Goal: Navigation & Orientation: Find specific page/section

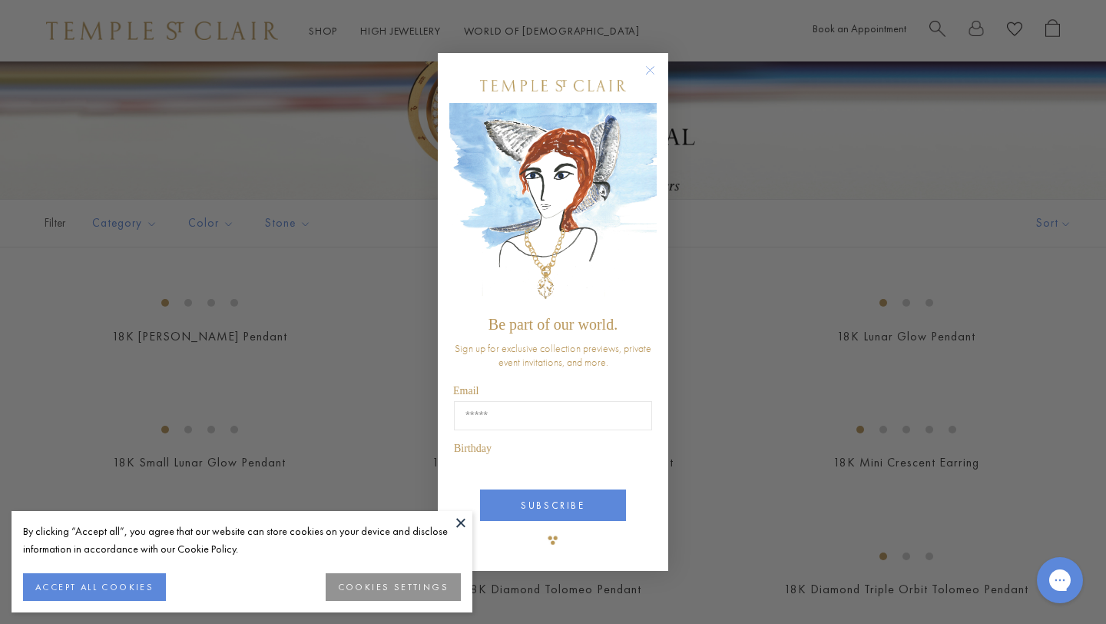
scroll to position [79, 0]
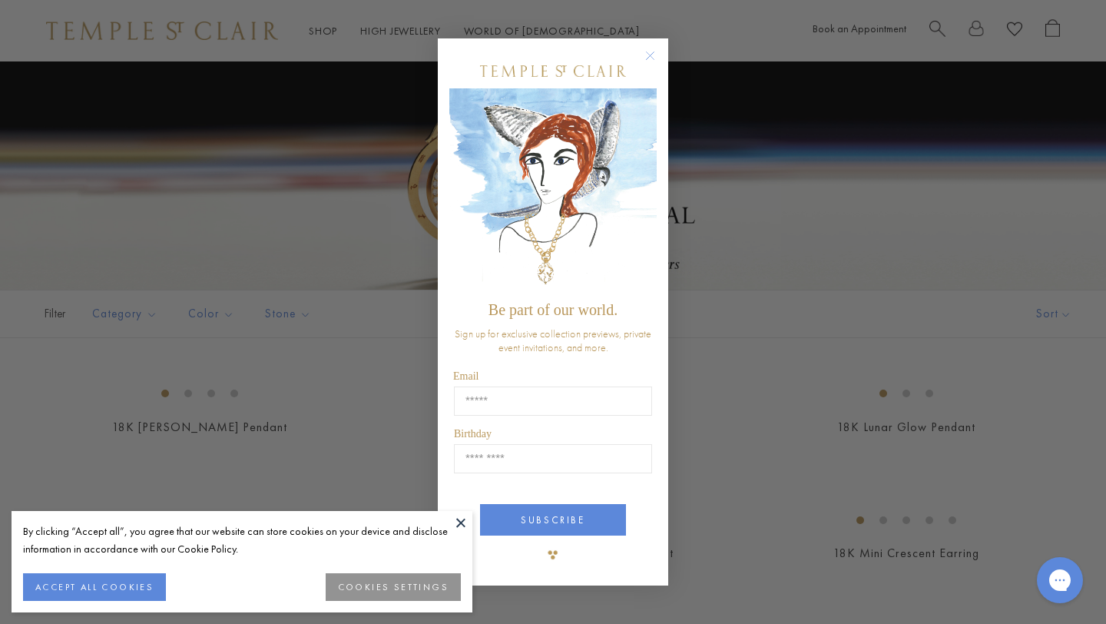
click at [654, 51] on circle "Close dialog" at bounding box center [650, 56] width 18 height 18
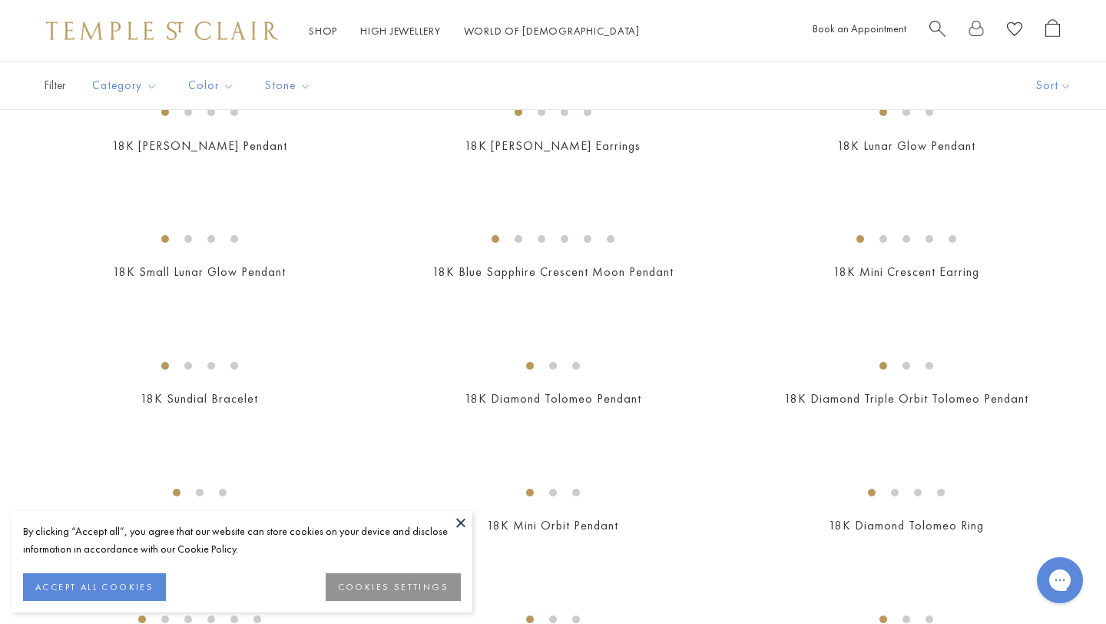
scroll to position [349, 0]
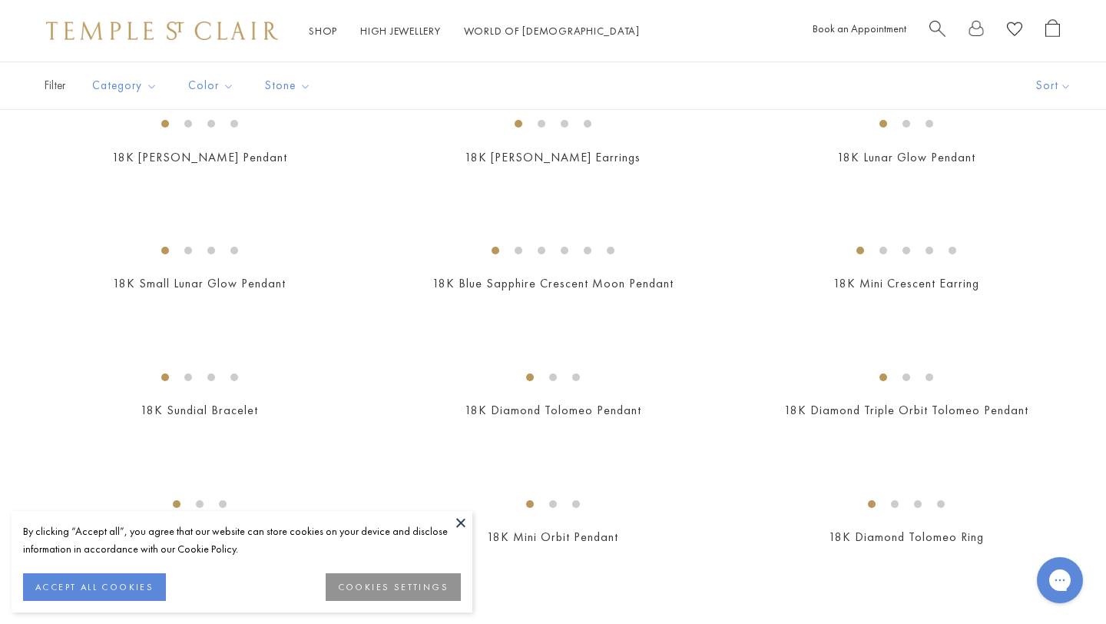
click at [462, 522] on button at bounding box center [460, 522] width 23 height 23
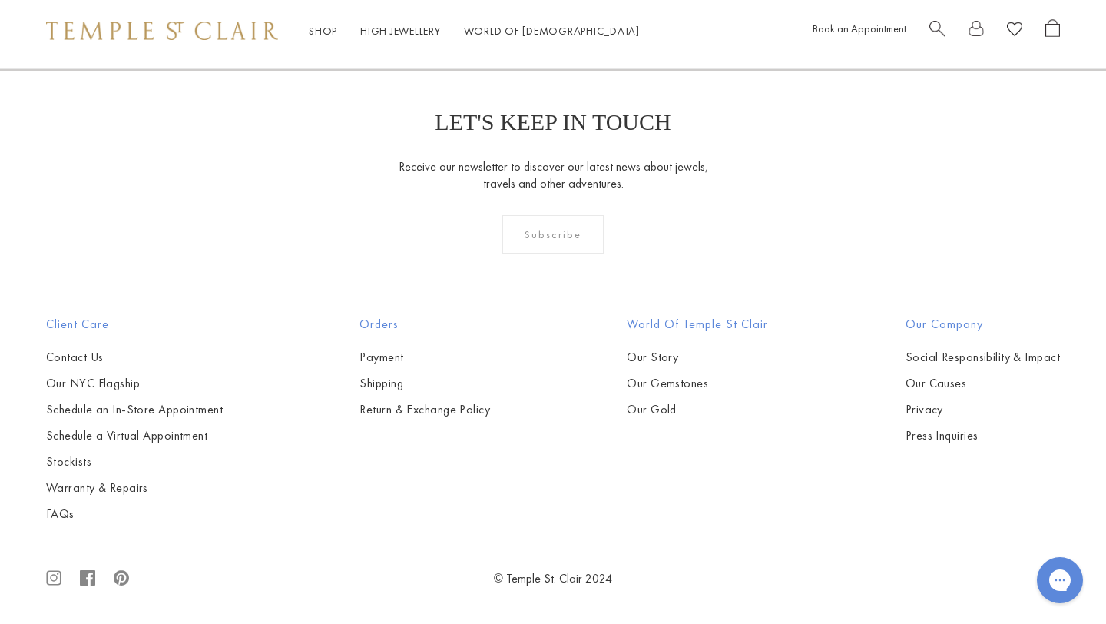
scroll to position [2785, 0]
click at [117, 31] on img at bounding box center [162, 31] width 232 height 18
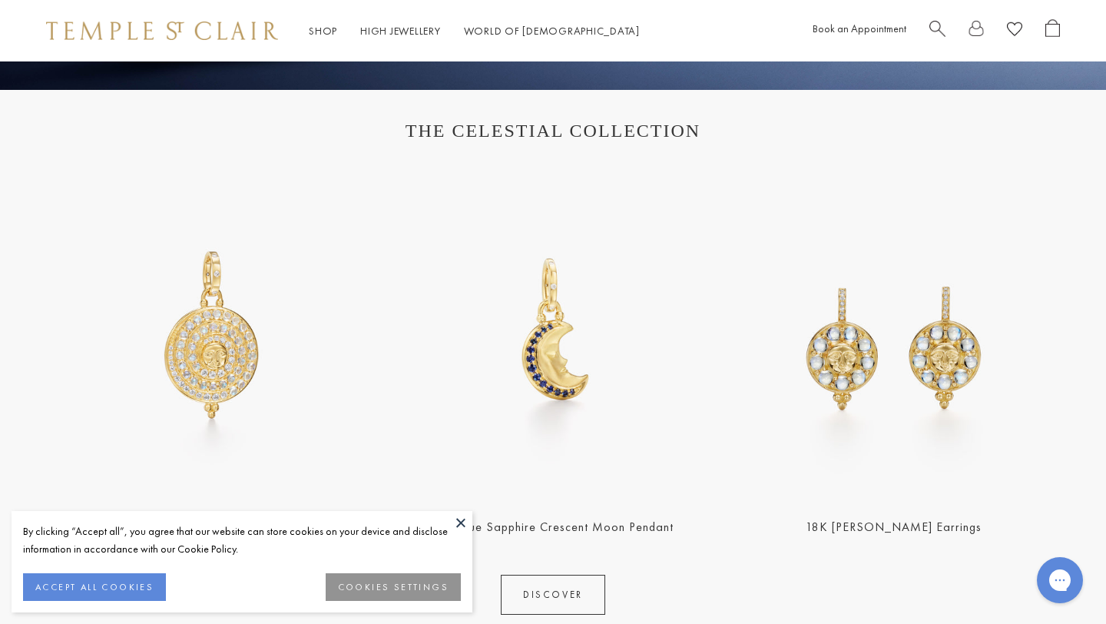
scroll to position [511, 0]
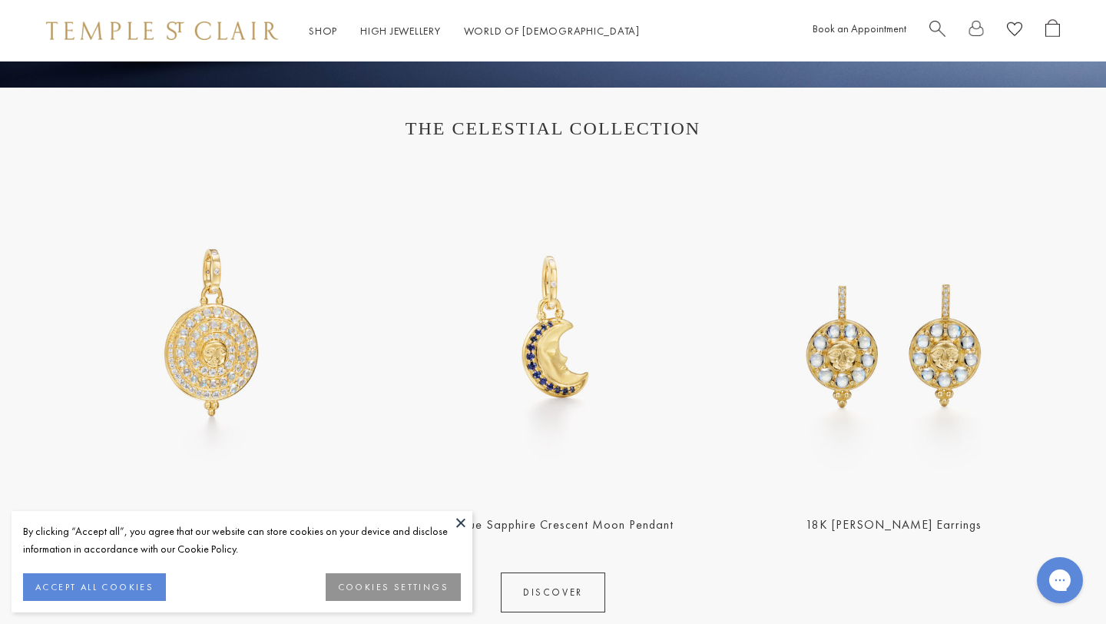
click at [458, 523] on button at bounding box center [460, 522] width 23 height 23
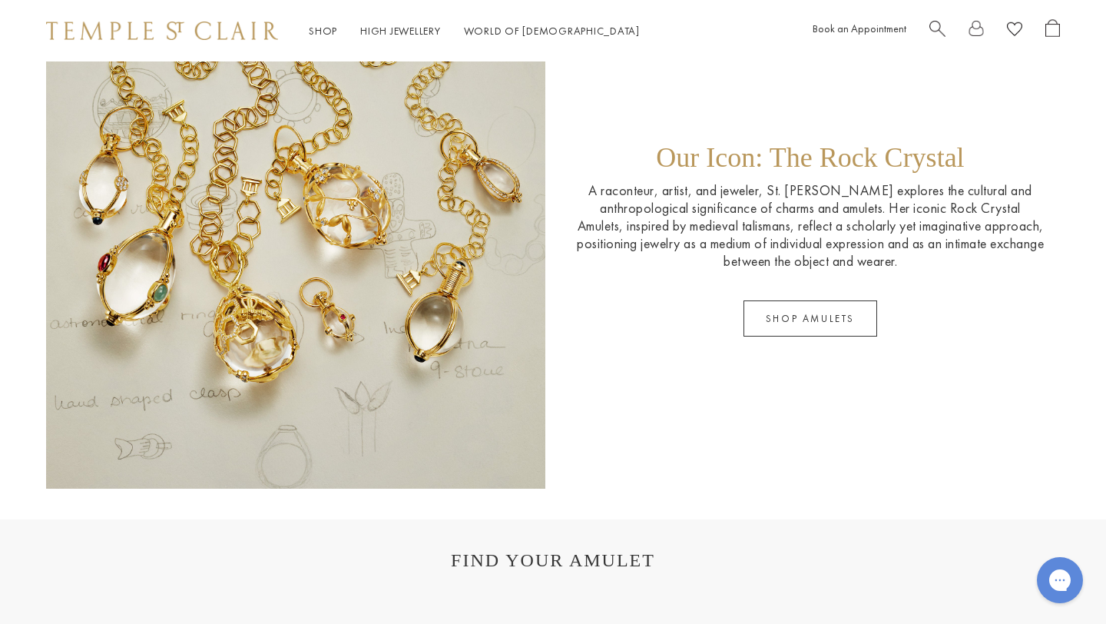
scroll to position [2388, 0]
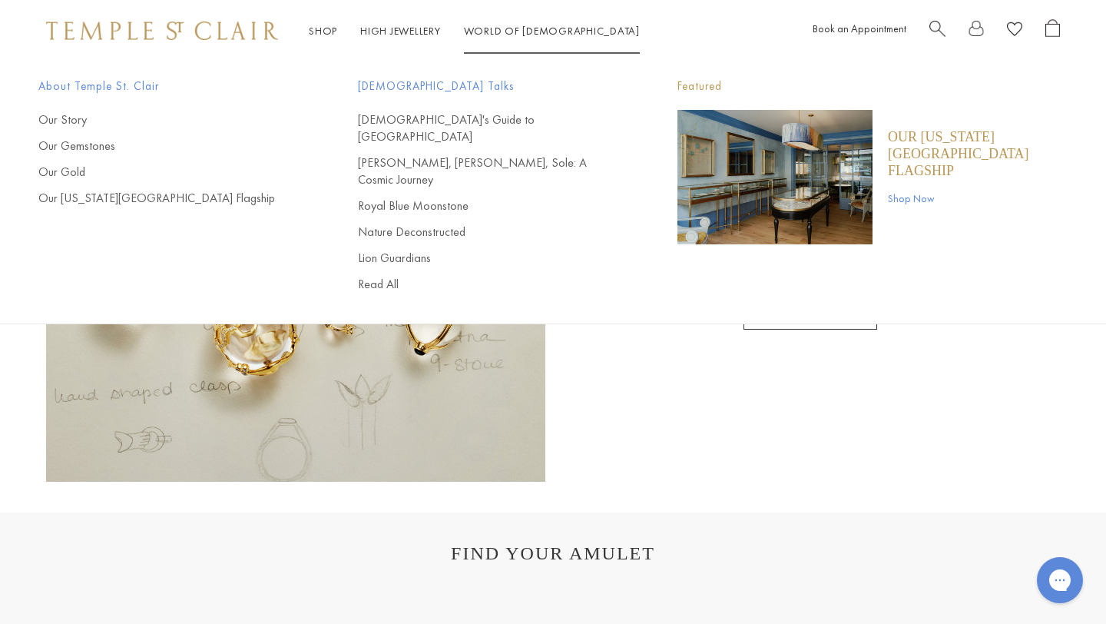
click at [753, 183] on img "Main navigation" at bounding box center [774, 177] width 195 height 134
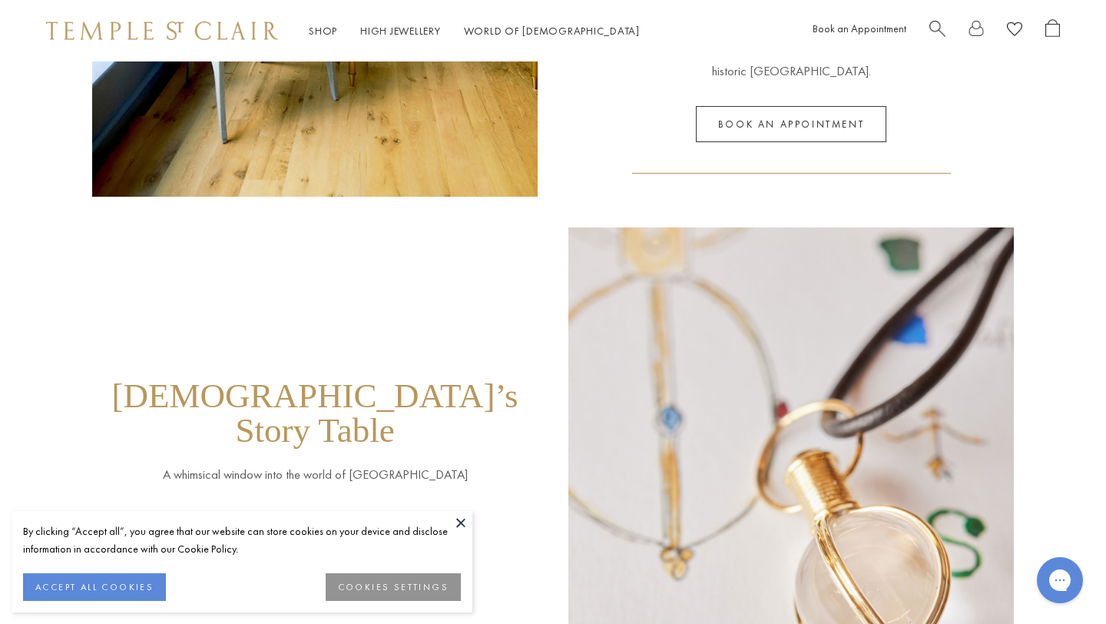
scroll to position [293, 0]
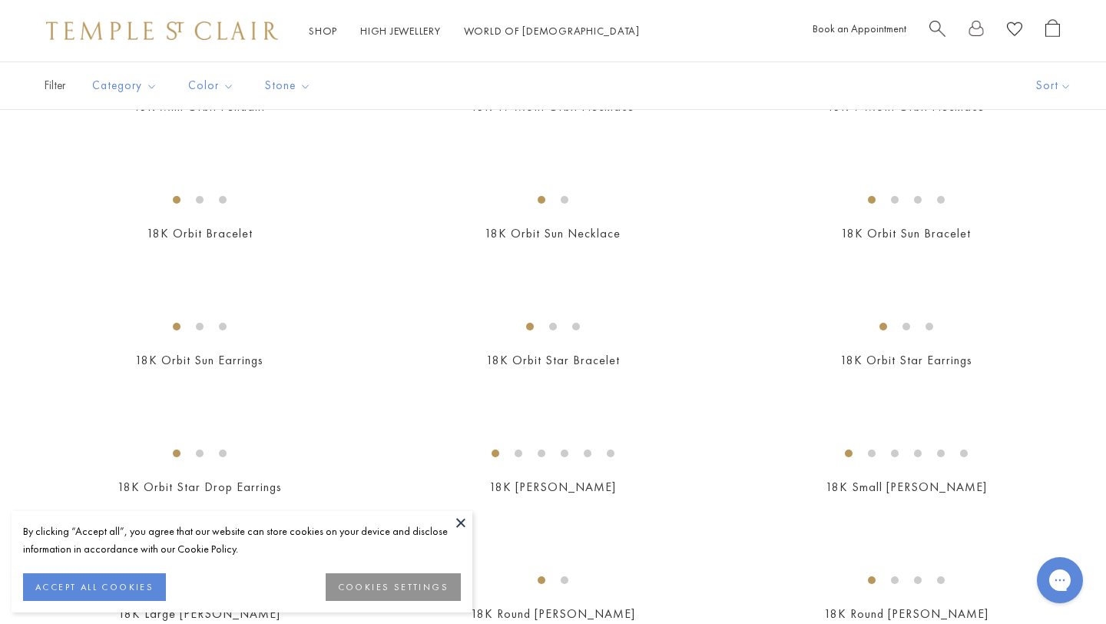
scroll to position [1033, 0]
click at [461, 522] on button at bounding box center [460, 522] width 23 height 23
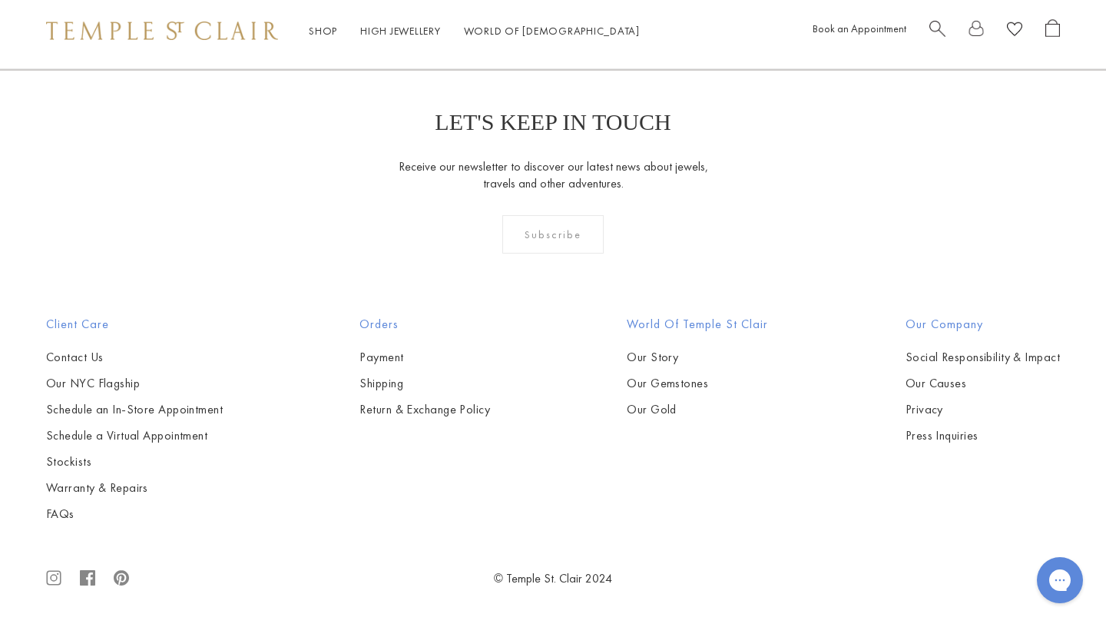
scroll to position [7382, 0]
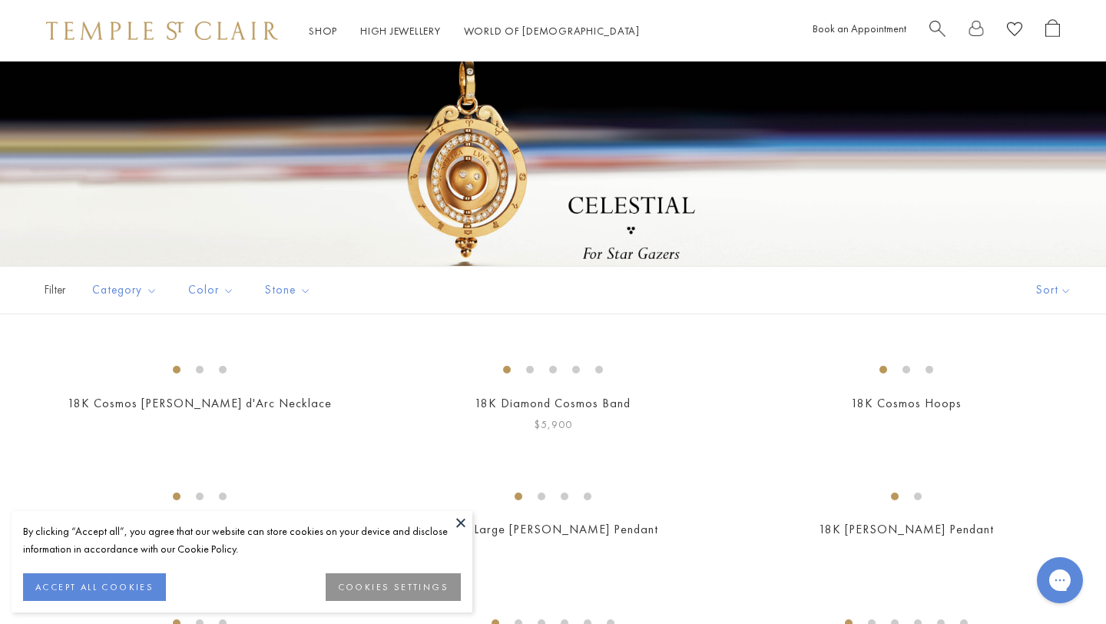
scroll to position [104, 0]
click at [461, 521] on button at bounding box center [460, 522] width 23 height 23
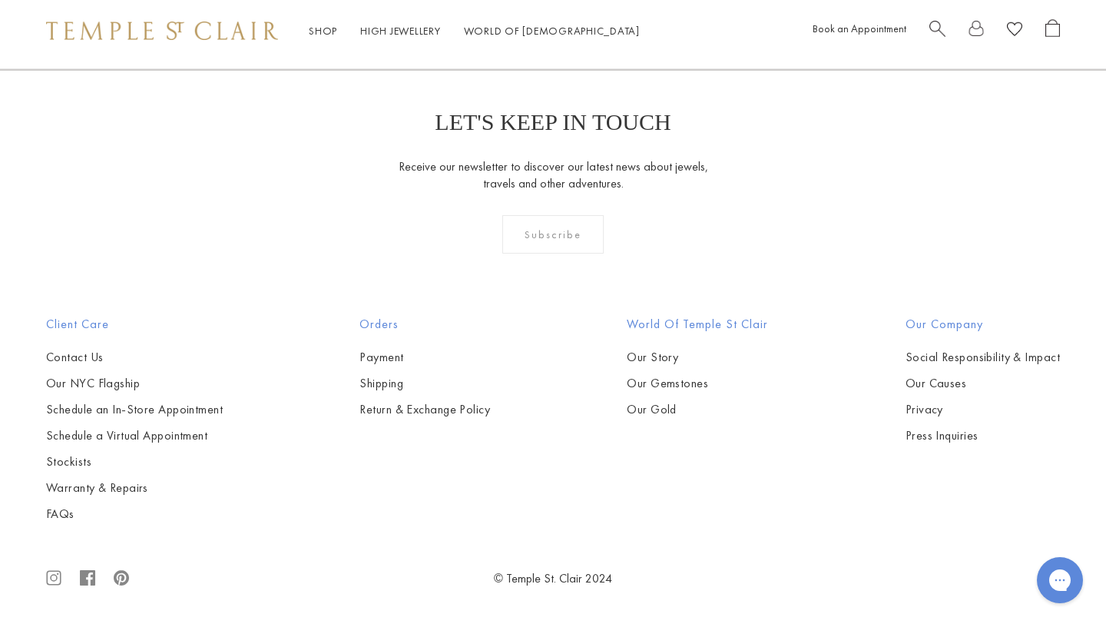
scroll to position [5989, 0]
